Goal: Find specific page/section: Find specific page/section

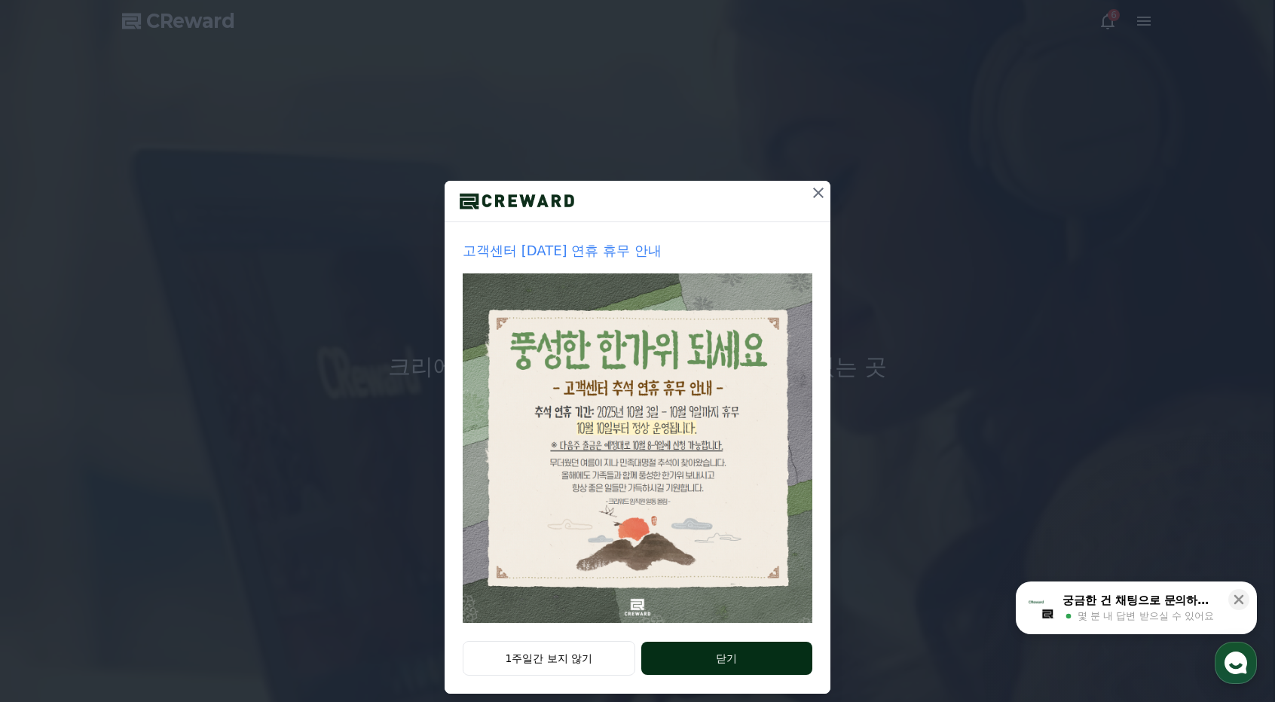
click at [695, 655] on button "닫기" at bounding box center [726, 658] width 171 height 33
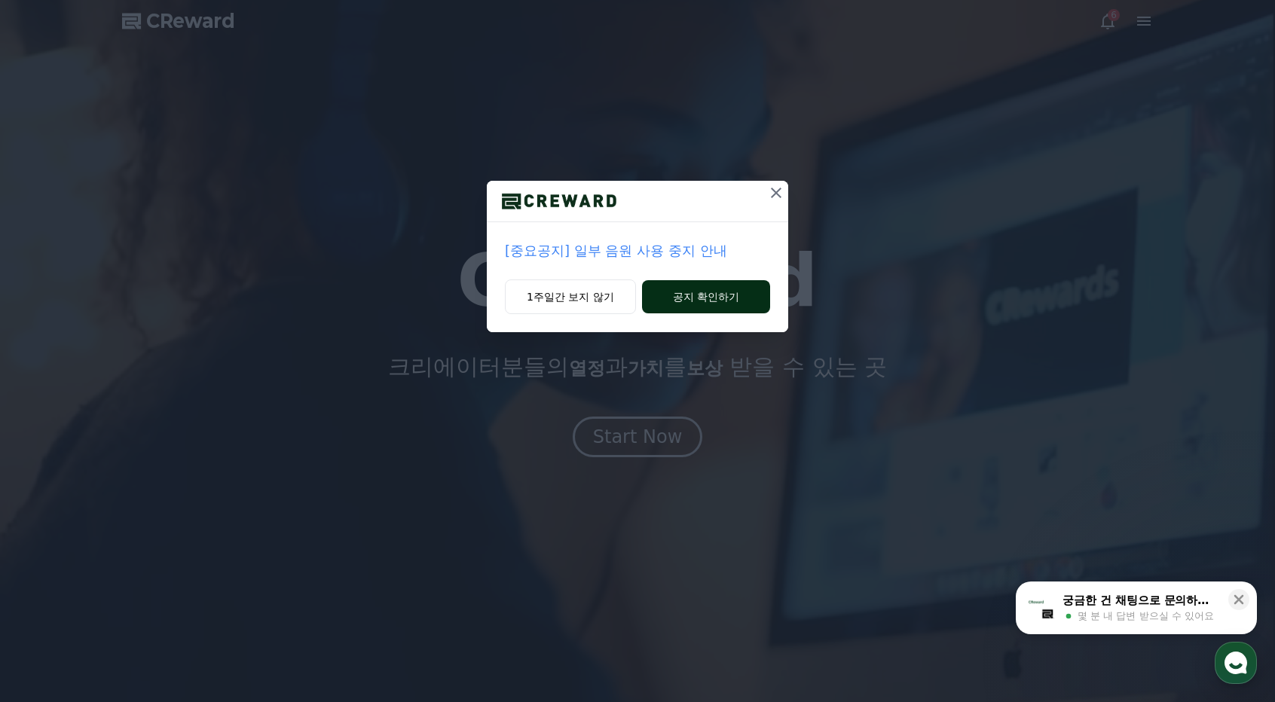
click at [674, 301] on button "공지 확인하기" at bounding box center [706, 296] width 128 height 33
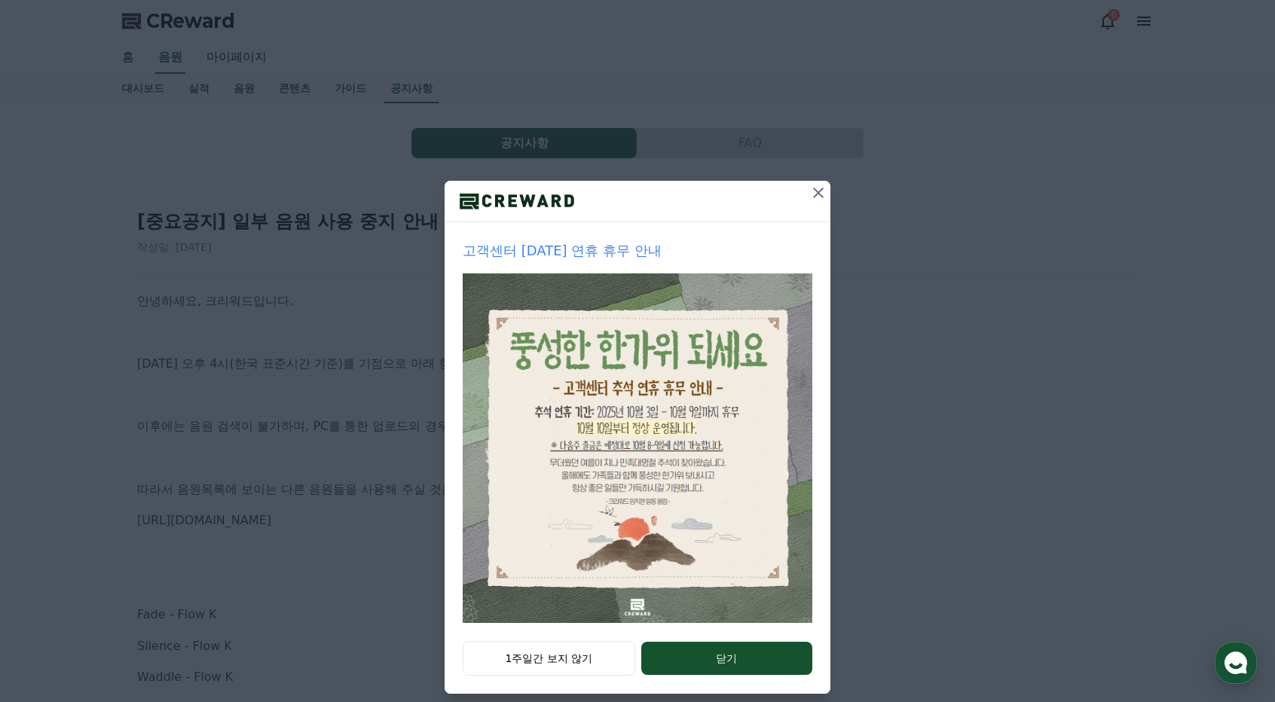
click at [813, 189] on icon at bounding box center [818, 193] width 11 height 11
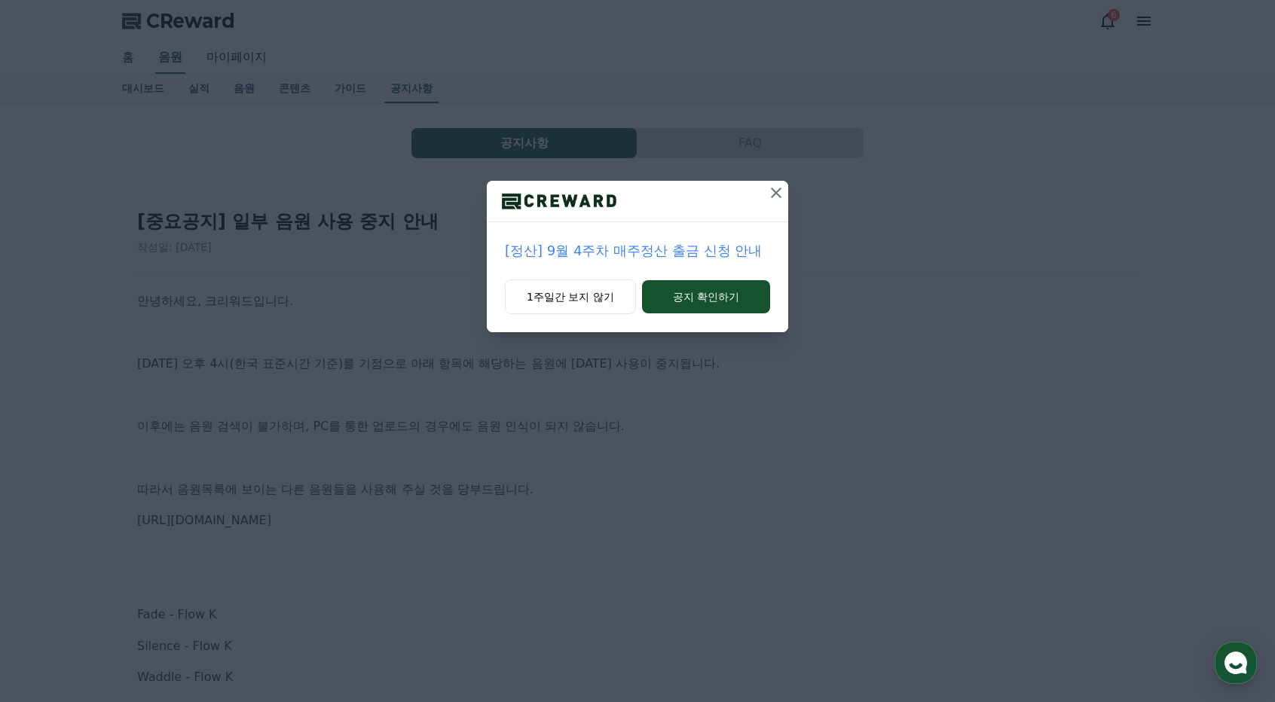
click at [777, 188] on icon at bounding box center [776, 193] width 18 height 18
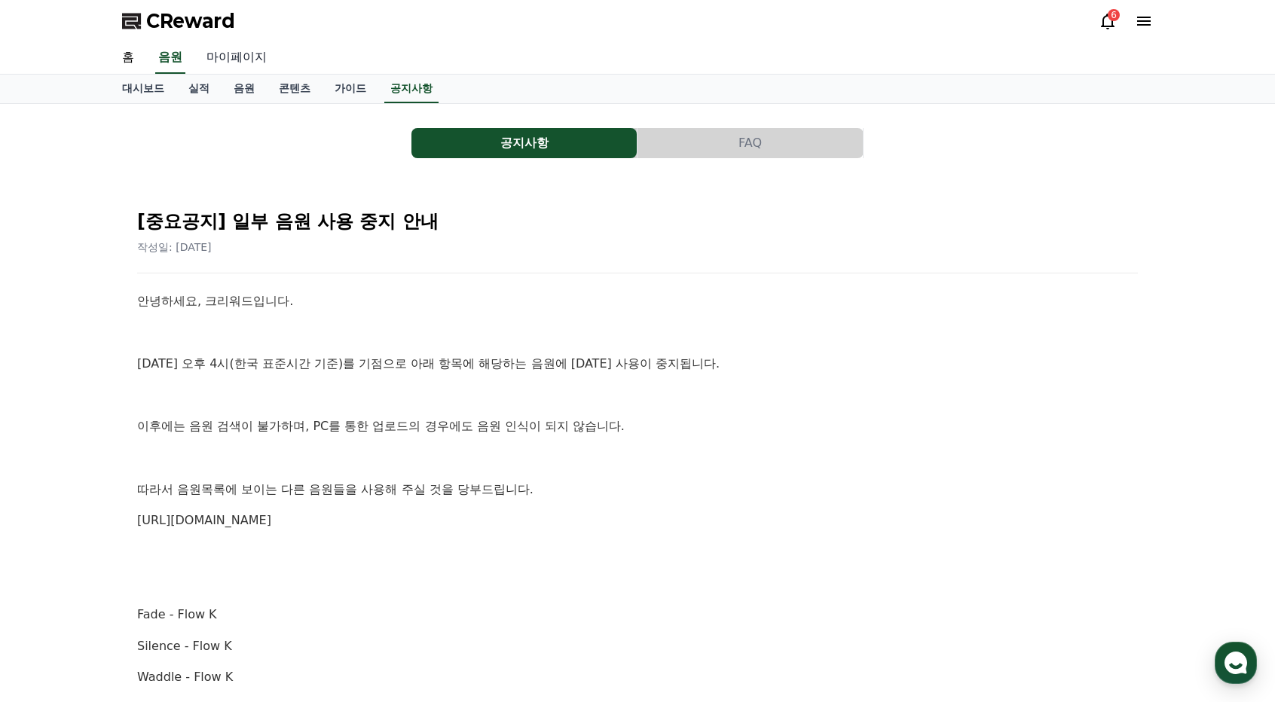
click at [241, 56] on link "마이페이지" at bounding box center [236, 58] width 84 height 32
select select "**********"
